Goal: Complete application form

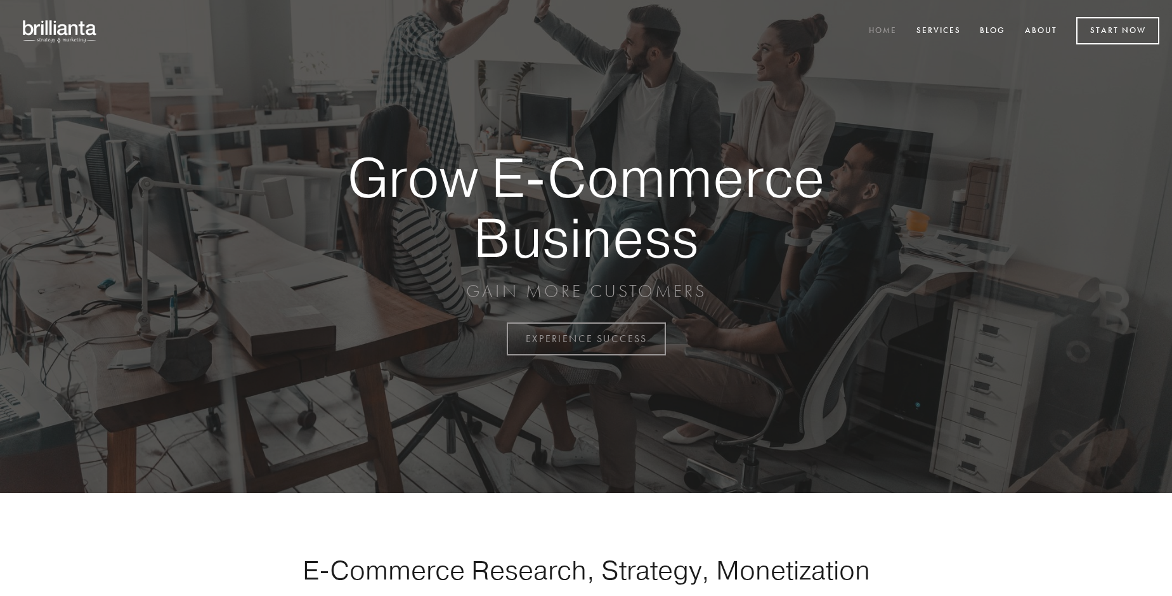
scroll to position [3325, 0]
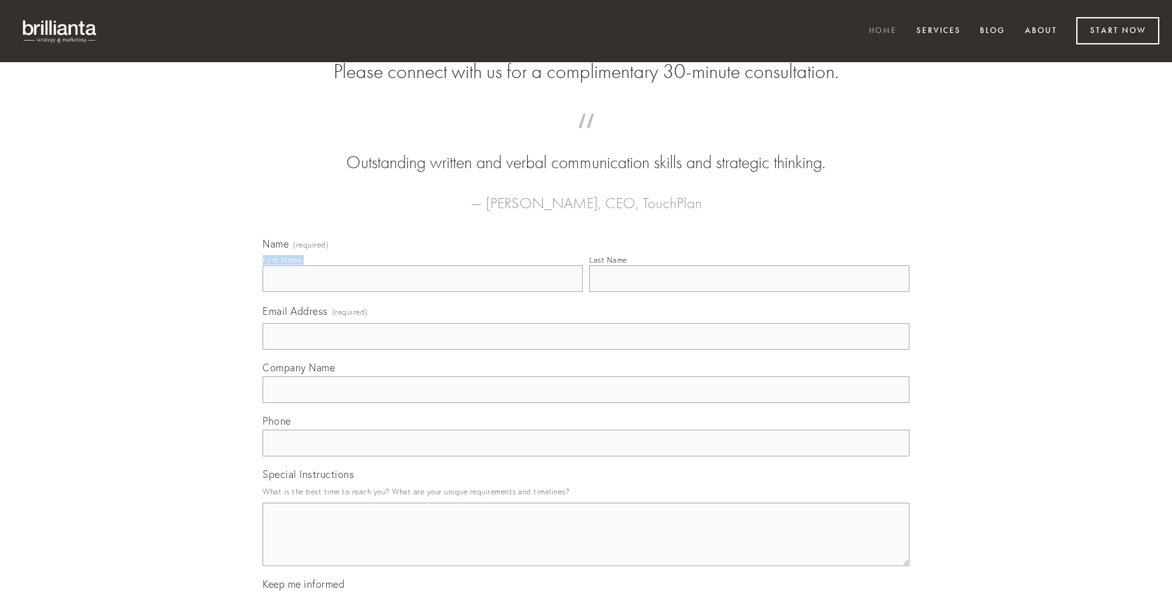
type input "[PERSON_NAME]"
click at [749, 292] on input "Last Name" at bounding box center [749, 278] width 320 height 27
type input "[PERSON_NAME]"
click at [586, 349] on input "Email Address (required)" at bounding box center [586, 336] width 647 height 27
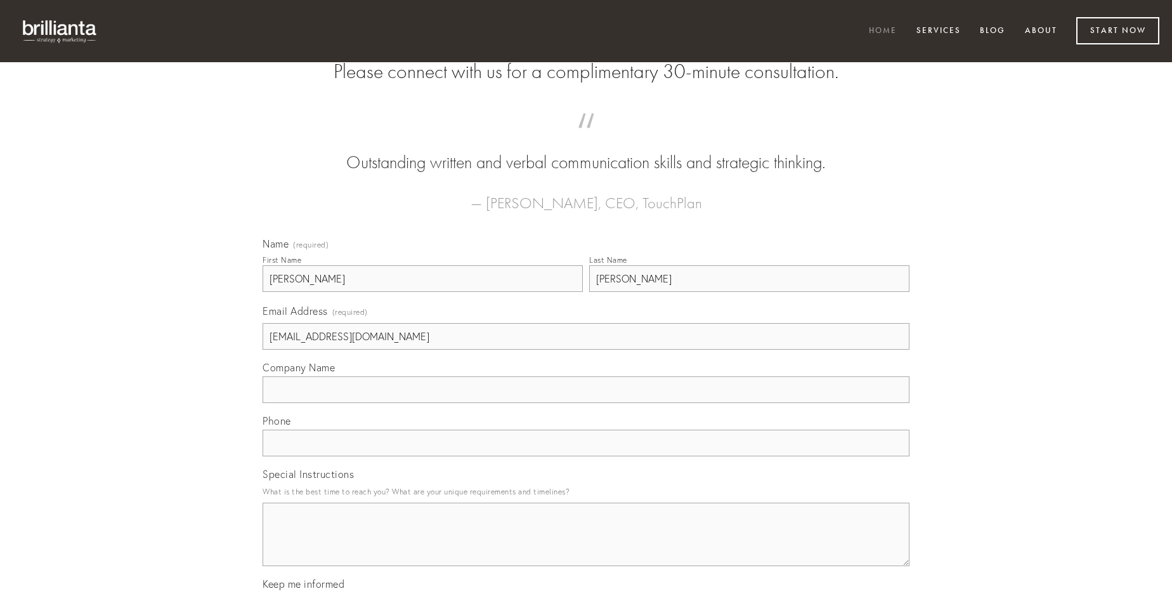
type input "[EMAIL_ADDRESS][DOMAIN_NAME]"
click at [586, 403] on input "Company Name" at bounding box center [586, 389] width 647 height 27
type input "reprehenderit"
click at [586, 456] on input "text" at bounding box center [586, 442] width 647 height 27
click at [586, 545] on textarea "Special Instructions" at bounding box center [586, 533] width 647 height 63
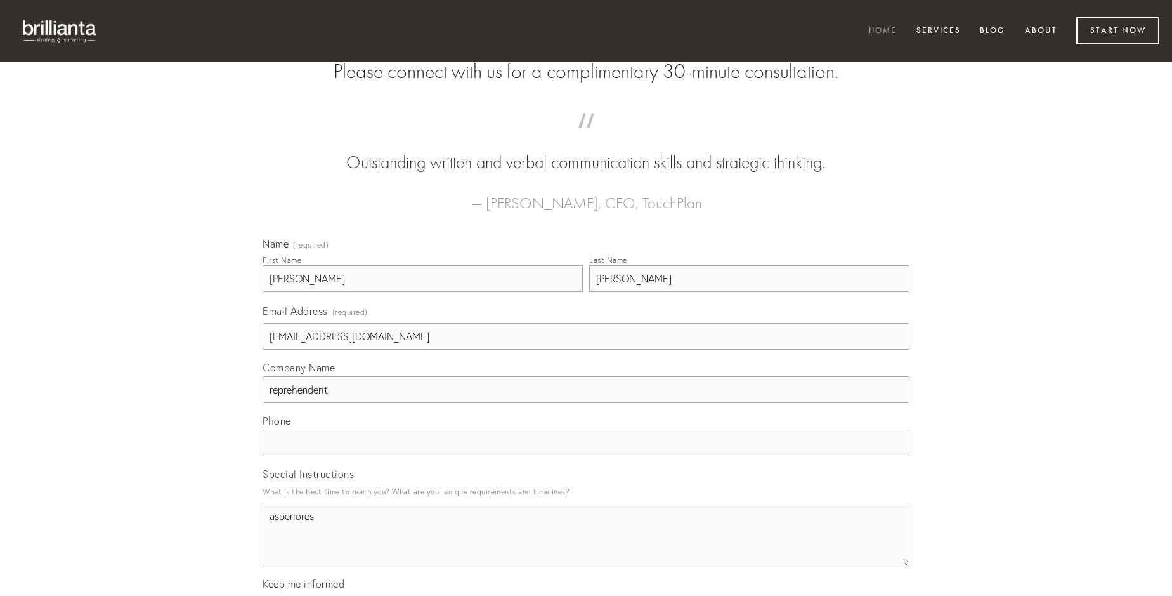
type textarea "asperiores"
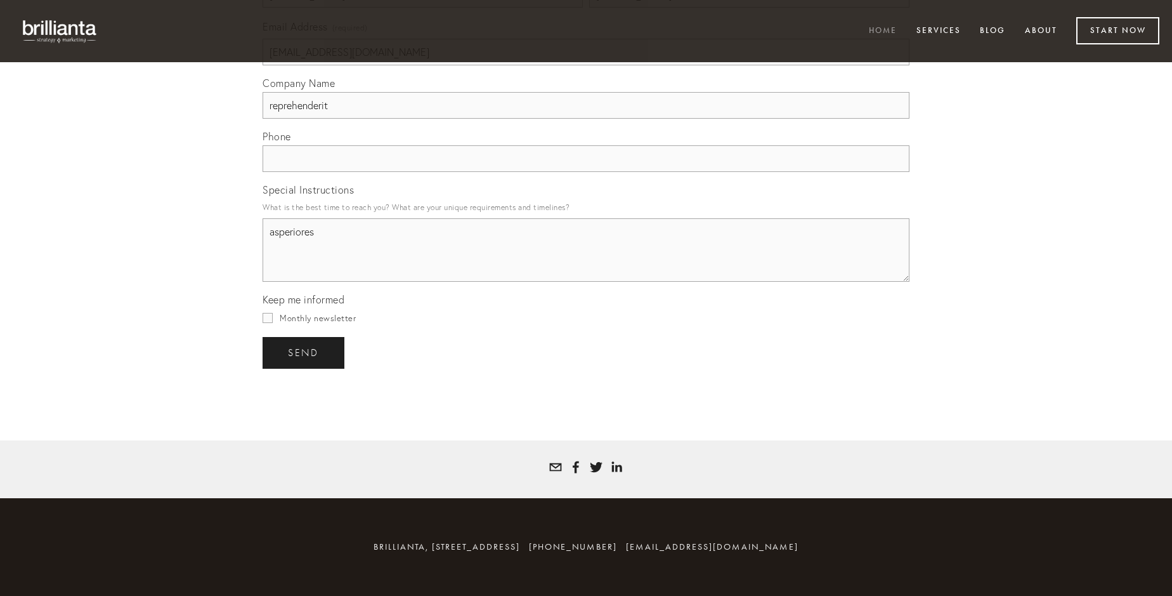
click at [304, 352] on span "send" at bounding box center [303, 352] width 31 height 11
